Goal: Ask a question: Seek information or help from site administrators or community

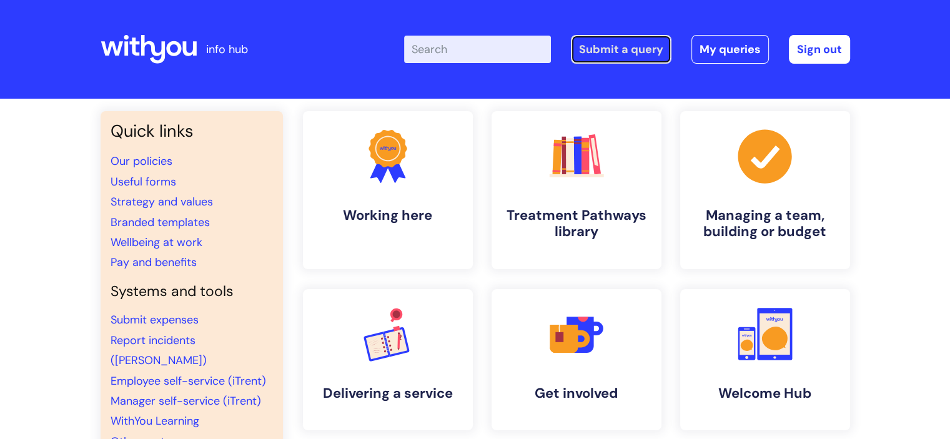
click at [656, 51] on link "Submit a query" at bounding box center [621, 49] width 101 height 29
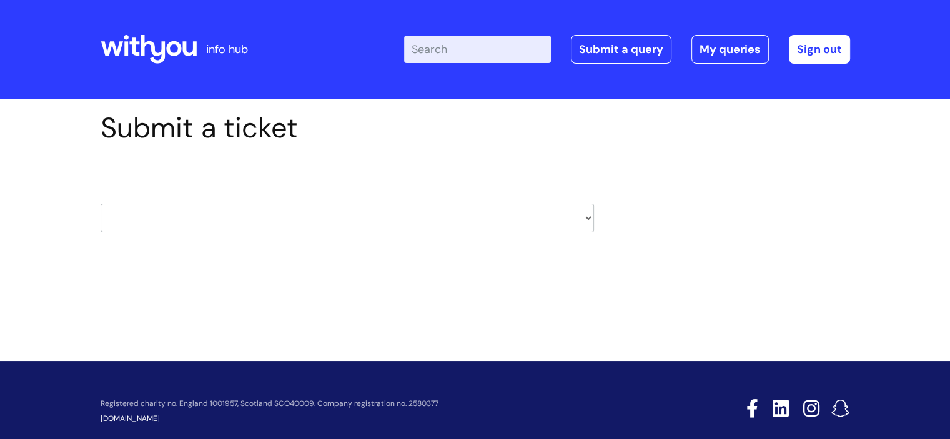
click at [253, 222] on select "HR / People IT and Support Clinical Drug Alerts Finance Accounts Data Support T…" at bounding box center [347, 218] width 493 height 29
select select "it_and_support"
click at [101, 204] on select "HR / People IT and Support Clinical Drug Alerts Finance Accounts Data Support T…" at bounding box center [347, 218] width 493 height 29
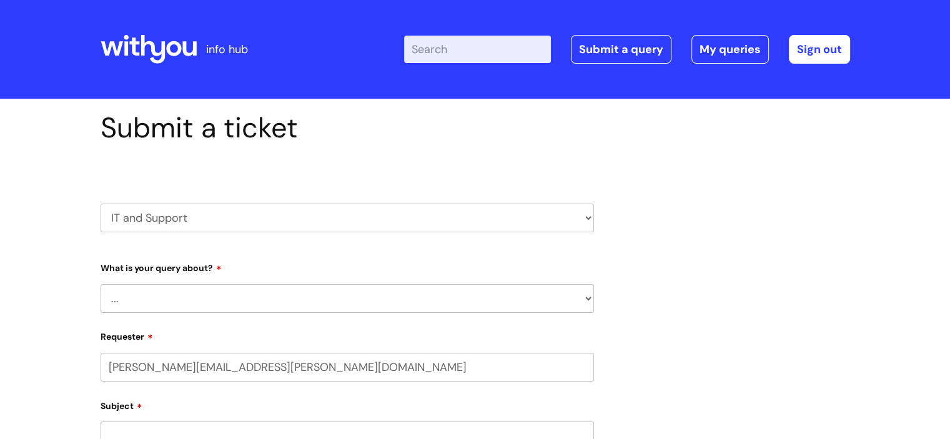
select select "80004286533"
click at [207, 307] on select "... Mobile Phone Reset & MFA Accounts, Starters and Leavers IT Hardware issue I…" at bounding box center [347, 298] width 493 height 29
select select "I need help logging in"
click at [101, 284] on select "... Mobile Phone Reset & MFA Accounts, Starters and Leavers IT Hardware issue I…" at bounding box center [347, 298] width 493 height 29
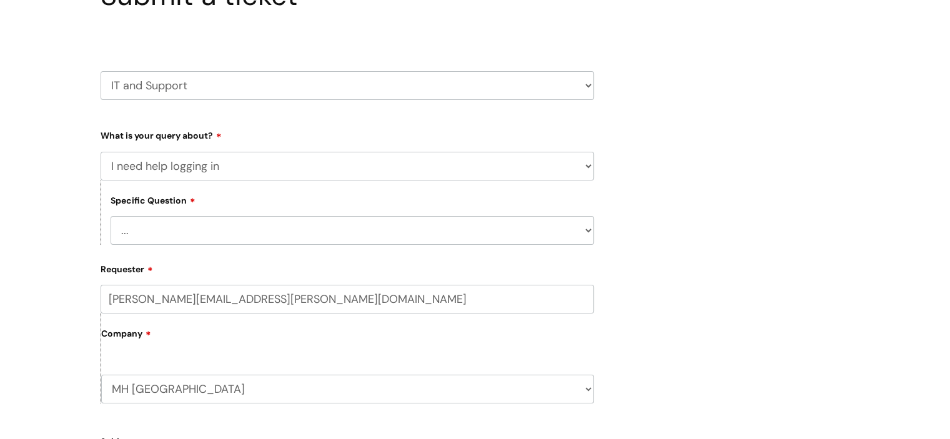
scroll to position [187, 0]
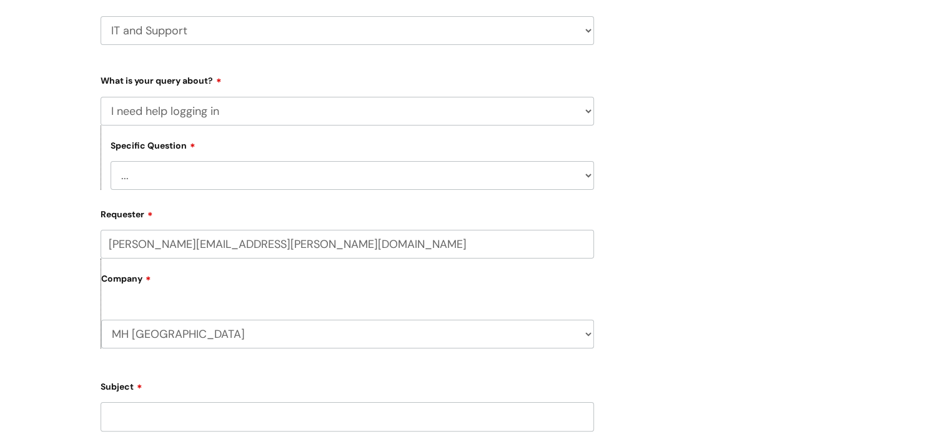
click at [191, 179] on select "... I need help logging into my laptop/chromebook I need access or help logging…" at bounding box center [352, 175] width 483 height 29
select select "I need access or help logging into a system, including Single Sign On"
click at [111, 161] on select "... I need help logging into my laptop/chromebook I need access or help logging…" at bounding box center [352, 175] width 483 height 29
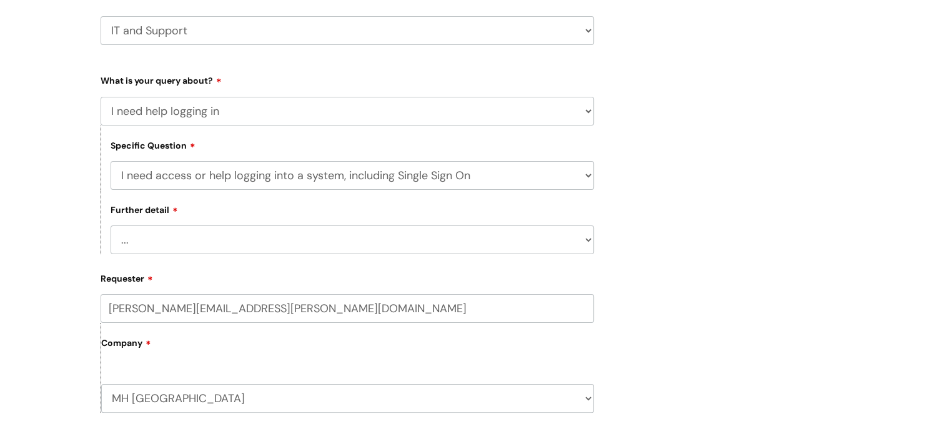
scroll to position [375, 0]
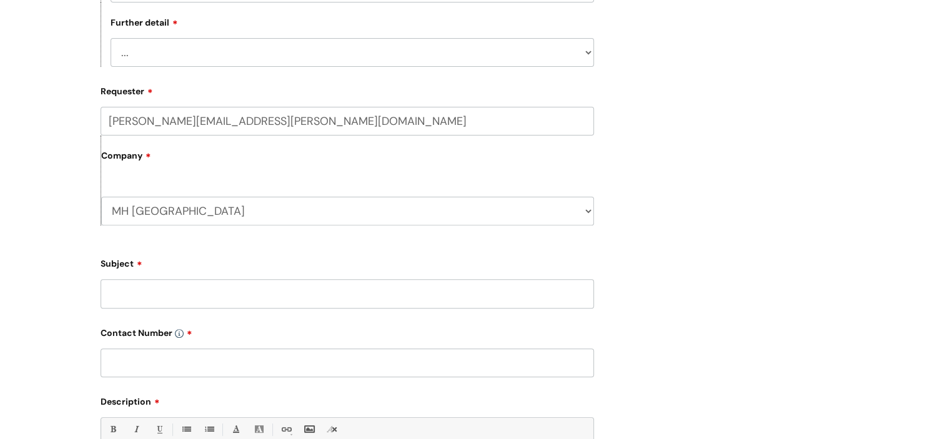
click at [202, 59] on select "... Nebula Halo IT Portal PCMIS Ulysses iTrent CJSM NHS email Summary Care Reco…" at bounding box center [352, 52] width 483 height 29
click at [174, 69] on form "Type Of Request ... Accounts (Finance) Alerts! (For clinical team) Data Protect…" at bounding box center [347, 258] width 493 height 751
click at [181, 59] on select "... Nebula Halo IT Portal PCMIS Ulysses iTrent CJSM NHS email Summary Care Reco…" at bounding box center [352, 52] width 483 height 29
select select "Anything else"
click at [111, 39] on select "... Nebula Halo IT Portal PCMIS Ulysses iTrent CJSM NHS email Summary Care Reco…" at bounding box center [352, 52] width 483 height 29
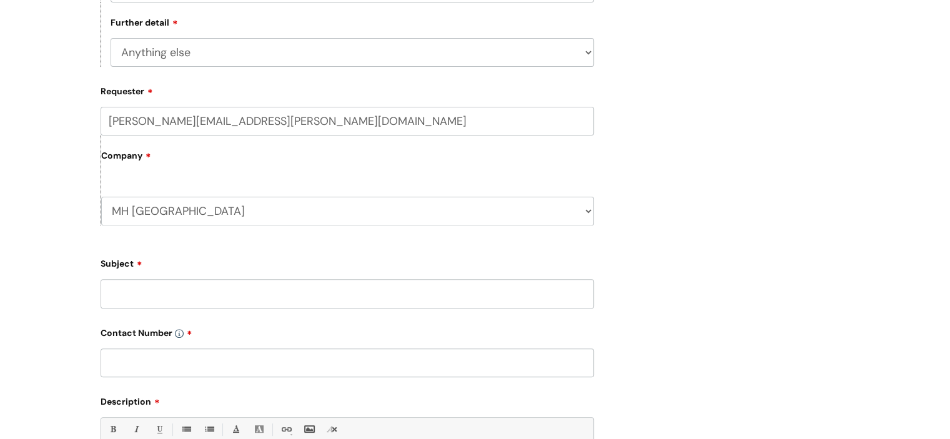
click at [164, 279] on div "Subject" at bounding box center [347, 281] width 493 height 56
click at [167, 302] on input "Subject" at bounding box center [347, 293] width 493 height 29
type input "Neha Gulzar need Support logging into IAPTus"
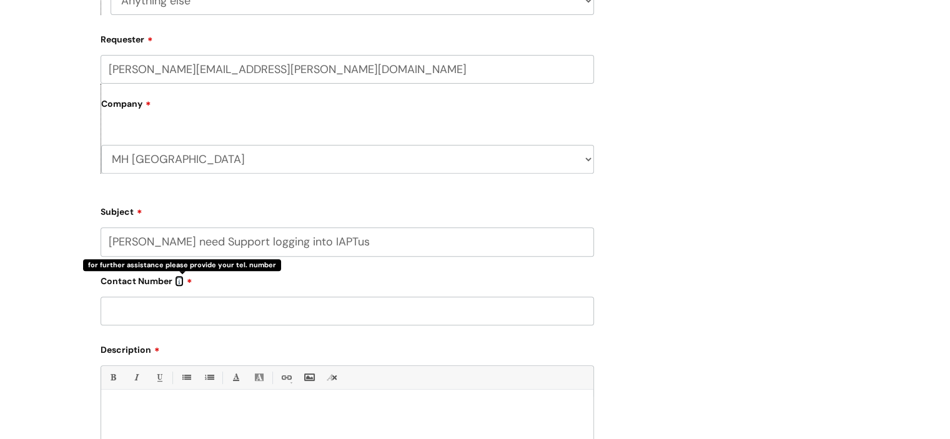
scroll to position [500, 0]
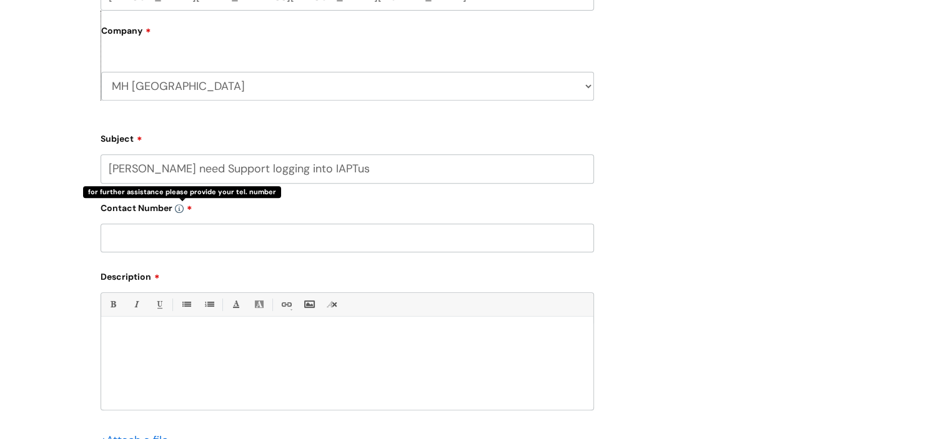
click at [197, 231] on input "text" at bounding box center [347, 238] width 493 height 29
